Goal: Information Seeking & Learning: Learn about a topic

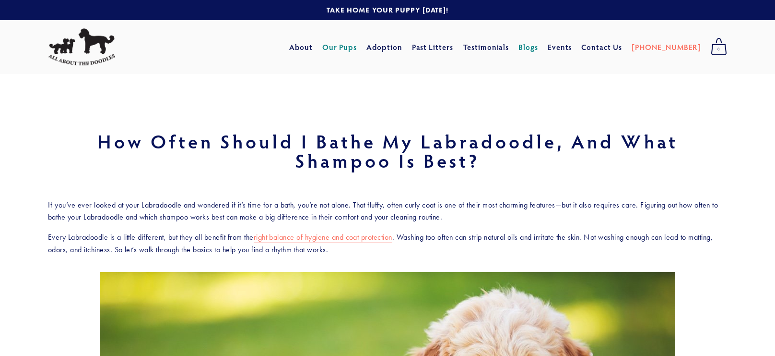
click at [358, 50] on link "Our Pups" at bounding box center [339, 46] width 35 height 17
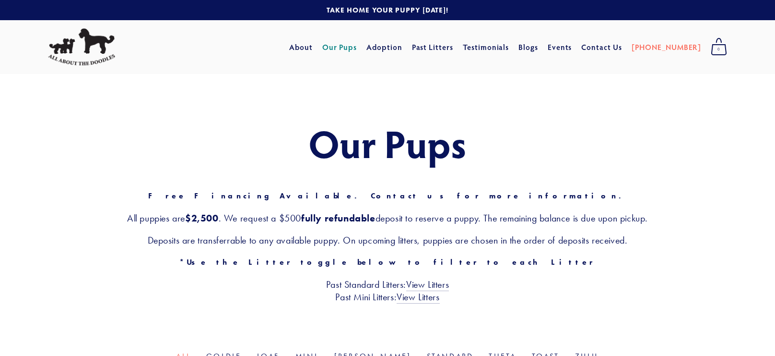
click at [536, 47] on div "About Our Pups Adoption Past Litters Standard Mini Testimonials Blogs Events Co…" at bounding box center [456, 46] width 342 height 17
click at [538, 49] on link "Blogs" at bounding box center [529, 46] width 20 height 17
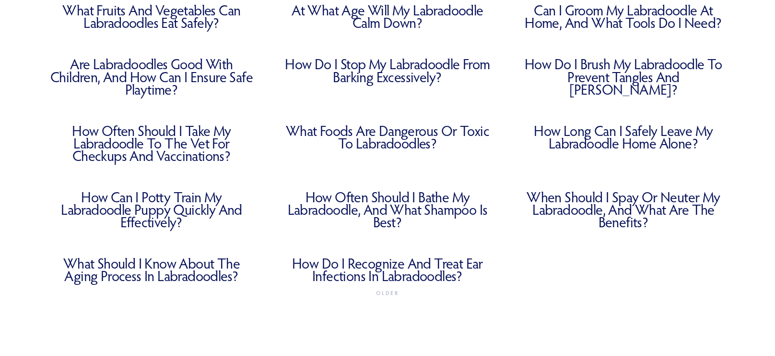
scroll to position [336, 0]
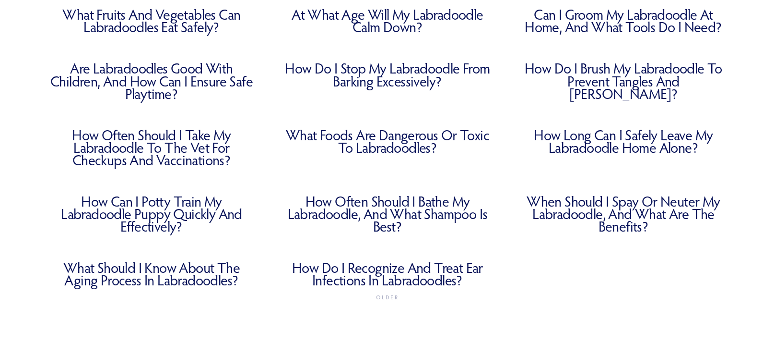
click at [213, 85] on link "Are Labradoodles Good with Children, and How Can I Ensure Safe Playtime?" at bounding box center [151, 80] width 207 height 37
click at [150, 33] on link "What Fruits and Vegetables Can Labradoodles Eat Safely?" at bounding box center [151, 20] width 207 height 25
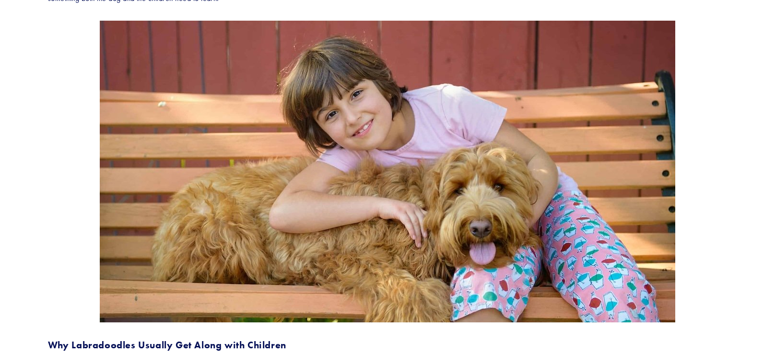
scroll to position [252, 0]
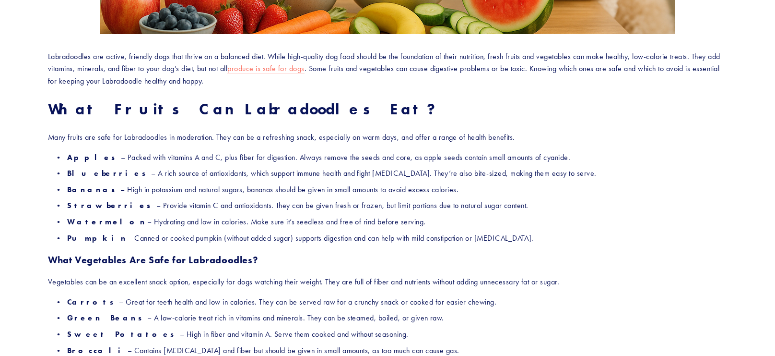
scroll to position [437, 0]
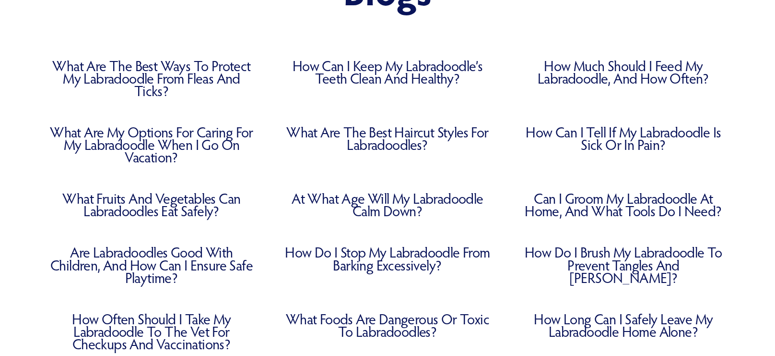
scroll to position [154, 0]
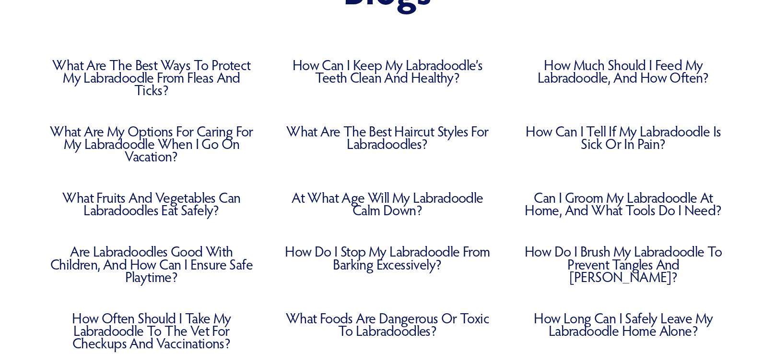
click at [353, 142] on link "What Are the Best Haircut Styles for Labradoodles?" at bounding box center [387, 137] width 207 height 25
click at [148, 146] on link "What Are My Options for Caring for My Labradoodle When I Go on Vacation?" at bounding box center [151, 143] width 207 height 37
click at [622, 205] on link "Can I Groom My Labradoodle at Home, and What Tools Do I Need?" at bounding box center [623, 203] width 207 height 25
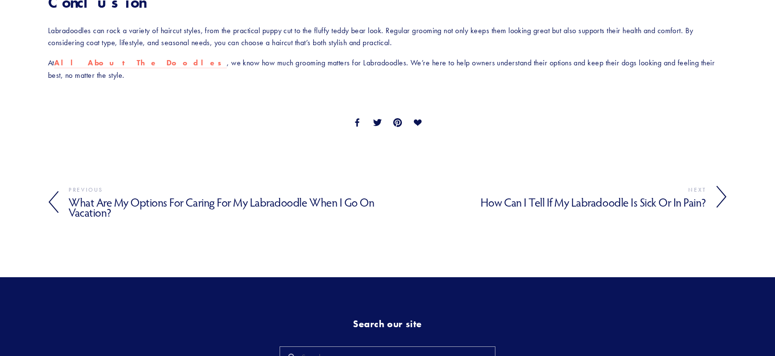
scroll to position [1342, 0]
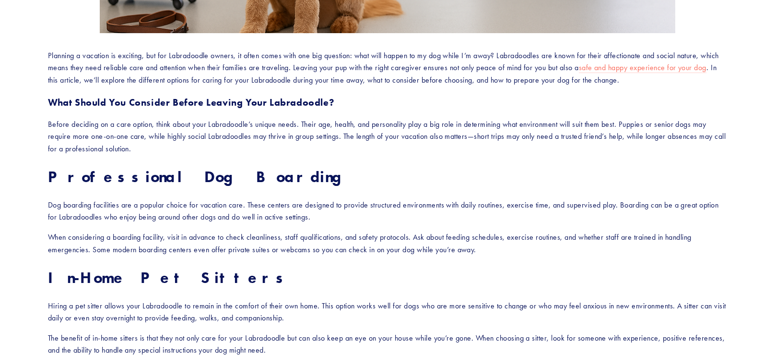
scroll to position [469, 0]
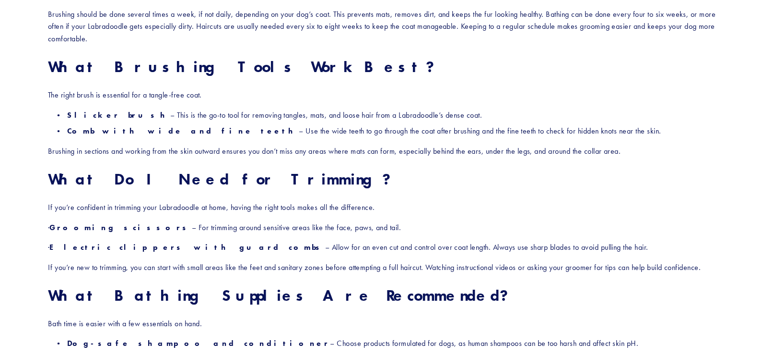
scroll to position [599, 0]
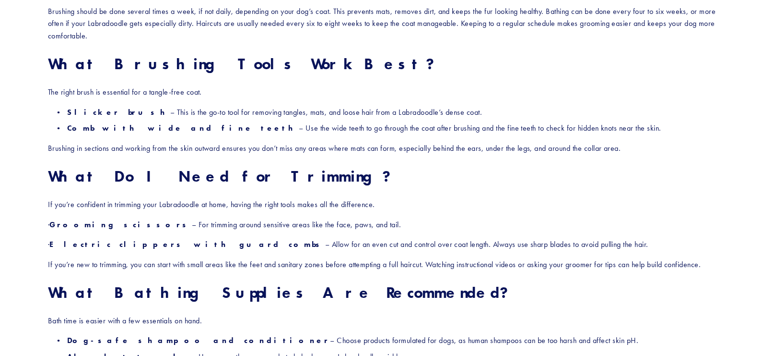
click at [86, 109] on strong "Slicker brush" at bounding box center [118, 111] width 103 height 9
